Goal: Find specific page/section: Find specific page/section

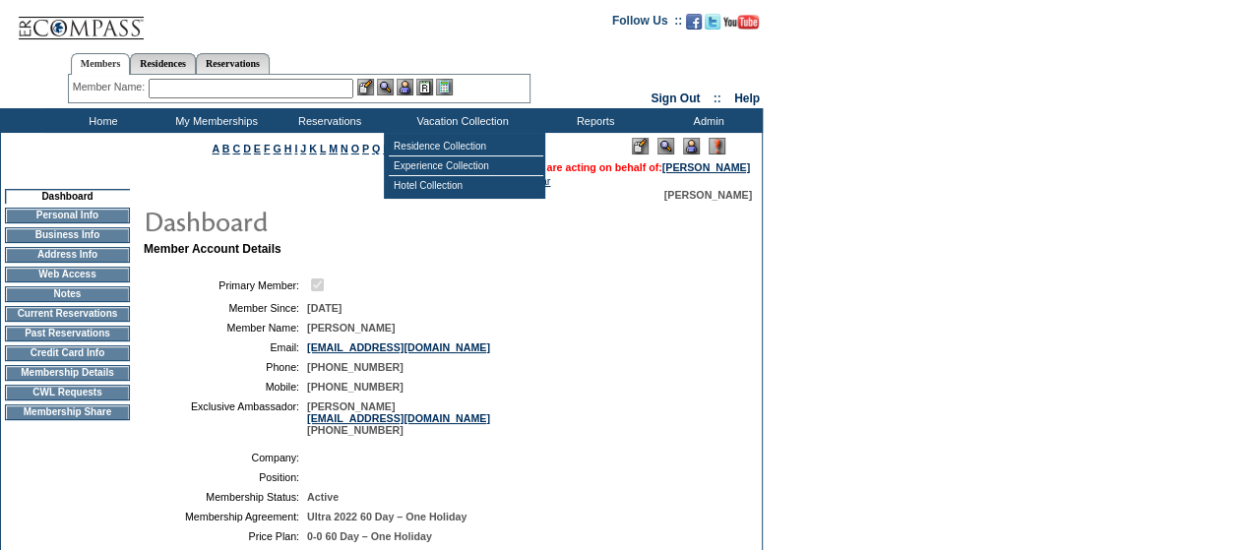
click at [691, 153] on img at bounding box center [691, 146] width 17 height 17
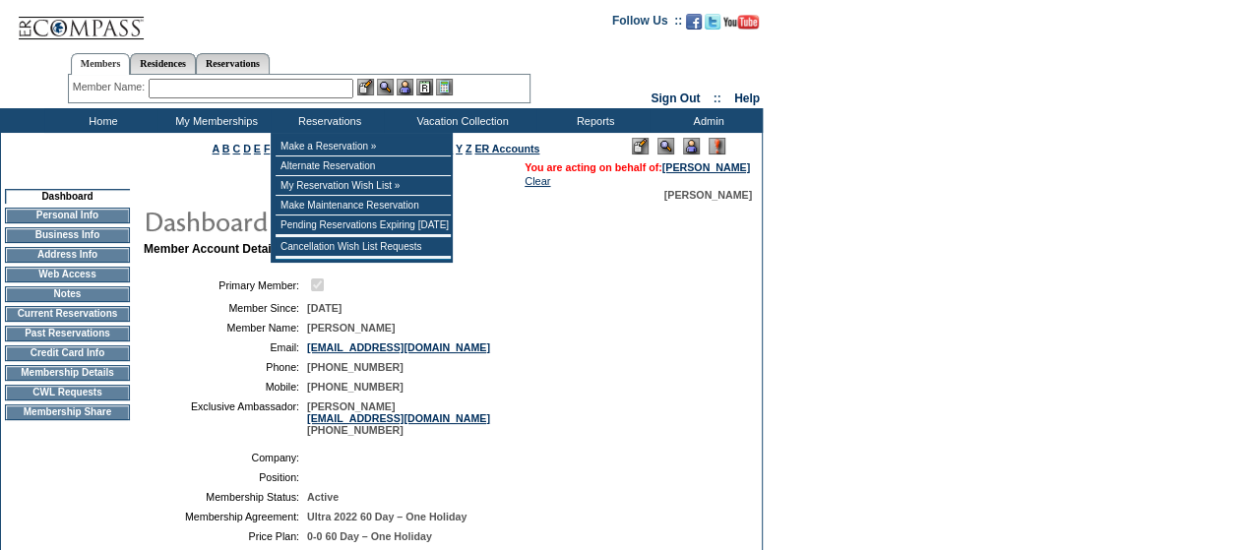
click at [199, 87] on input "text" at bounding box center [251, 89] width 205 height 20
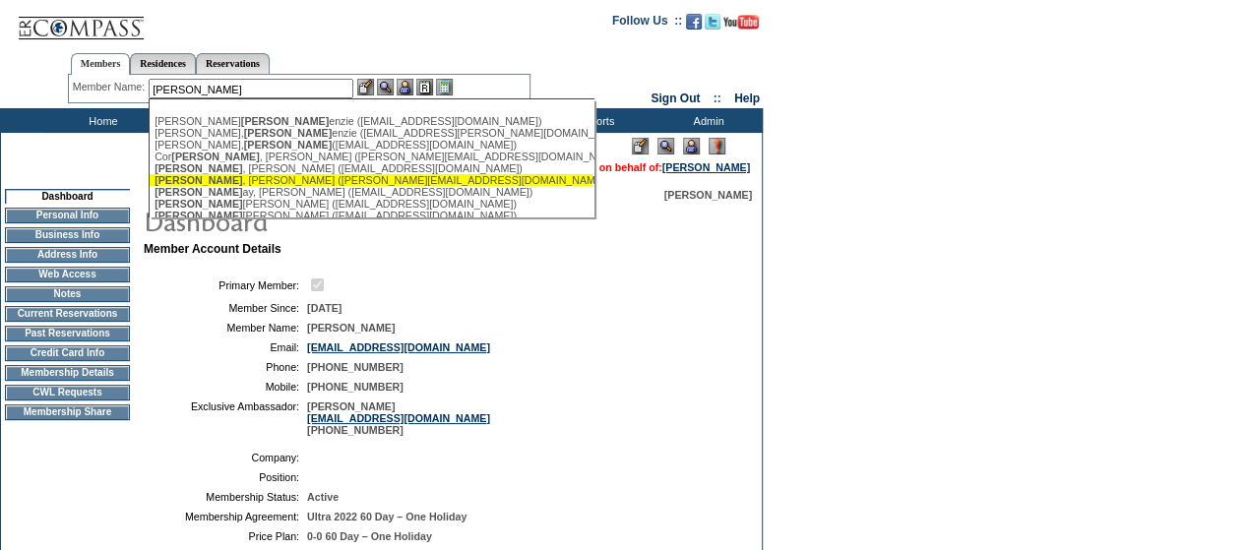
click at [229, 180] on div "Mack , Steve (steve@buya.com)" at bounding box center [370, 180] width 433 height 12
type input "Mack, Steve (steve@buya.com)"
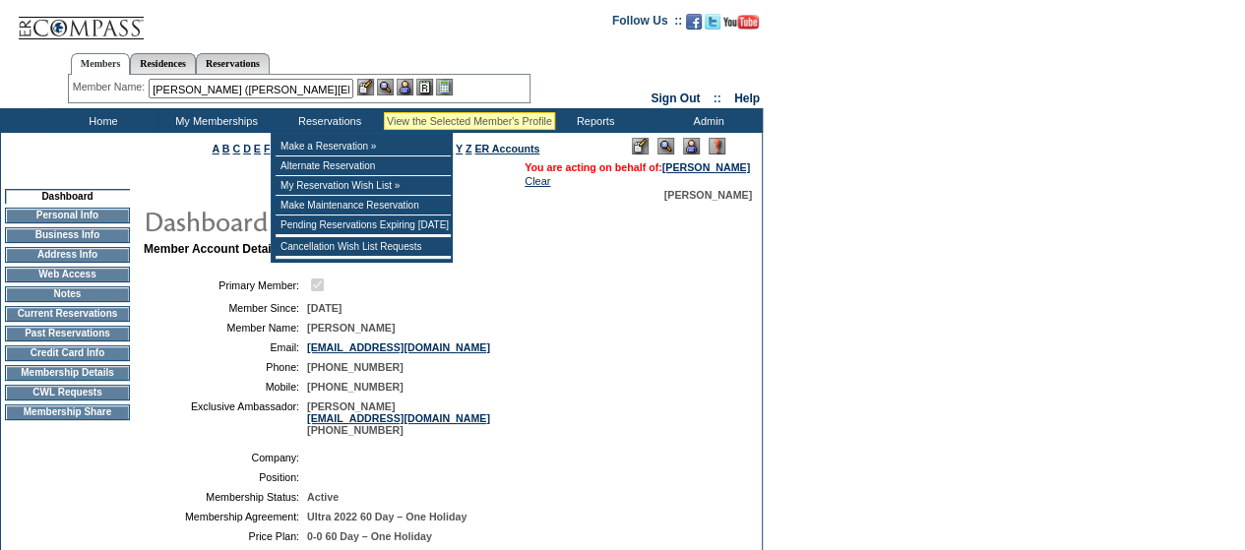
click at [384, 89] on img at bounding box center [385, 87] width 17 height 17
